Goal: Task Accomplishment & Management: Use online tool/utility

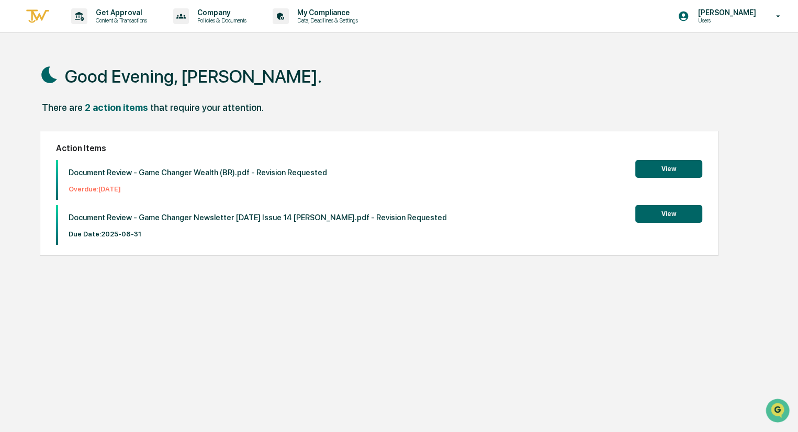
click at [669, 208] on button "View" at bounding box center [669, 214] width 67 height 18
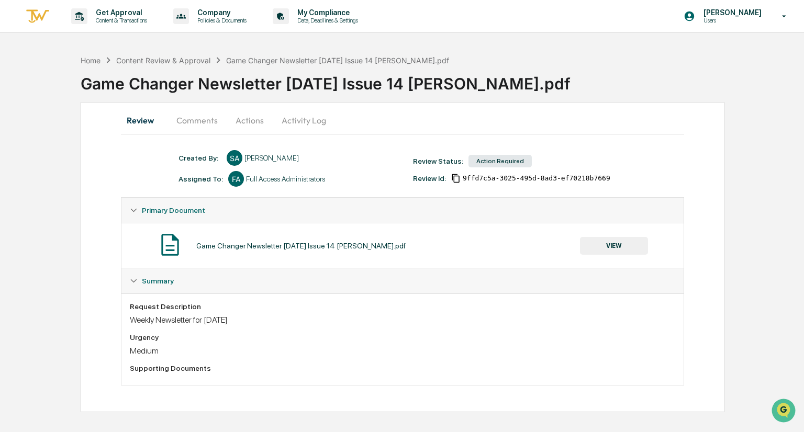
click at [183, 120] on button "Comments" at bounding box center [197, 120] width 58 height 25
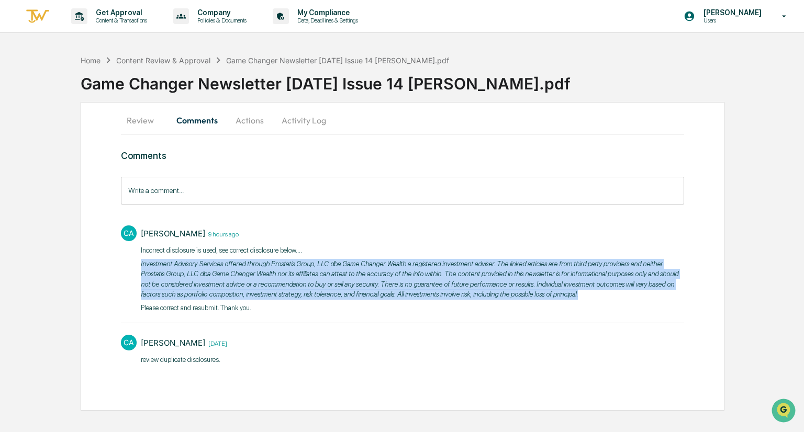
drag, startPoint x: 604, startPoint y: 297, endPoint x: 137, endPoint y: 262, distance: 468.3
click at [137, 262] on div "CA [PERSON_NAME] 9 hours ago Incorrect disclosure is used, see correct disclosu…" at bounding box center [402, 268] width 563 height 96
copy p "Investment Advisory Services offered through Prostatis Group, LLC dba Game Chan…"
click at [130, 116] on button "Review" at bounding box center [144, 120] width 47 height 25
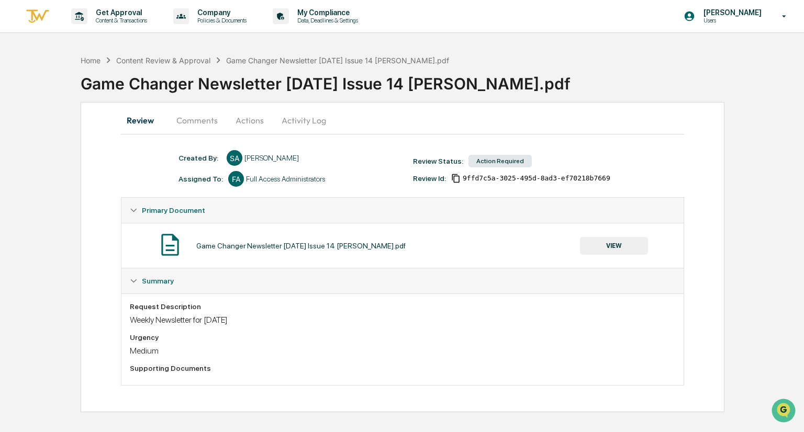
click at [256, 117] on button "Actions" at bounding box center [249, 120] width 47 height 25
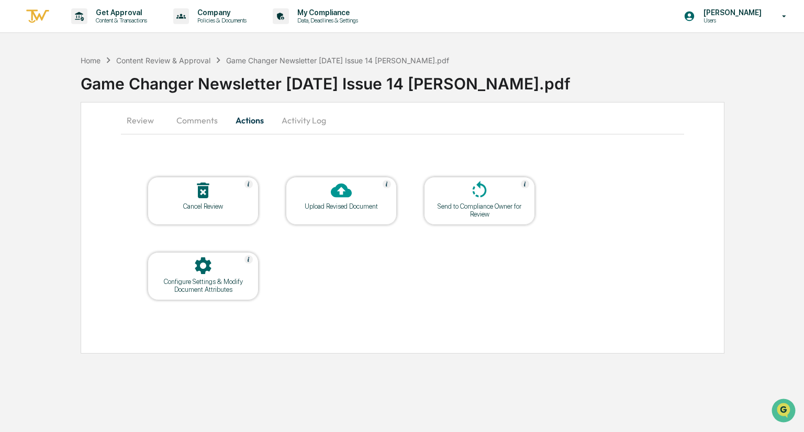
click at [360, 193] on div at bounding box center [341, 191] width 105 height 23
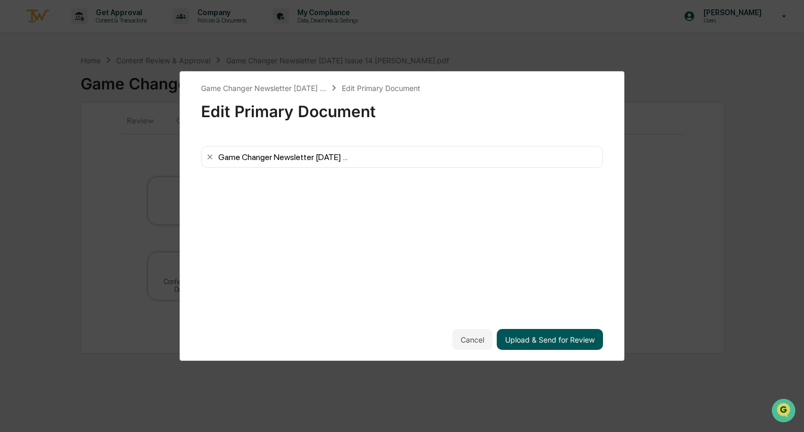
click at [525, 338] on button "Upload & Send for Review" at bounding box center [550, 339] width 106 height 21
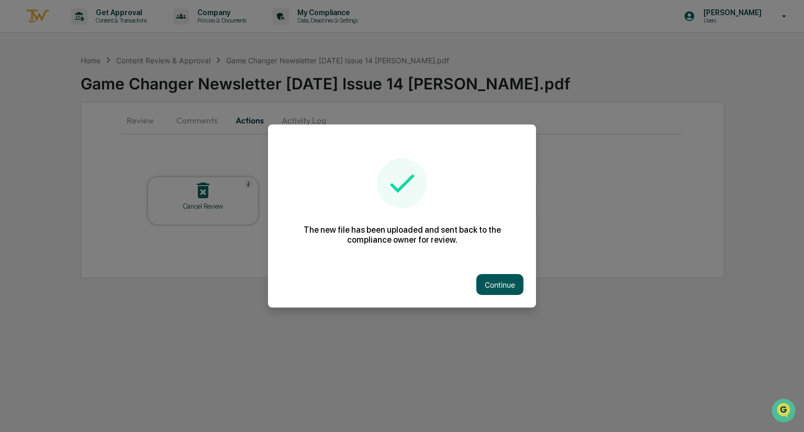
click at [493, 289] on button "Continue" at bounding box center [499, 284] width 47 height 21
